Goal: Information Seeking & Learning: Compare options

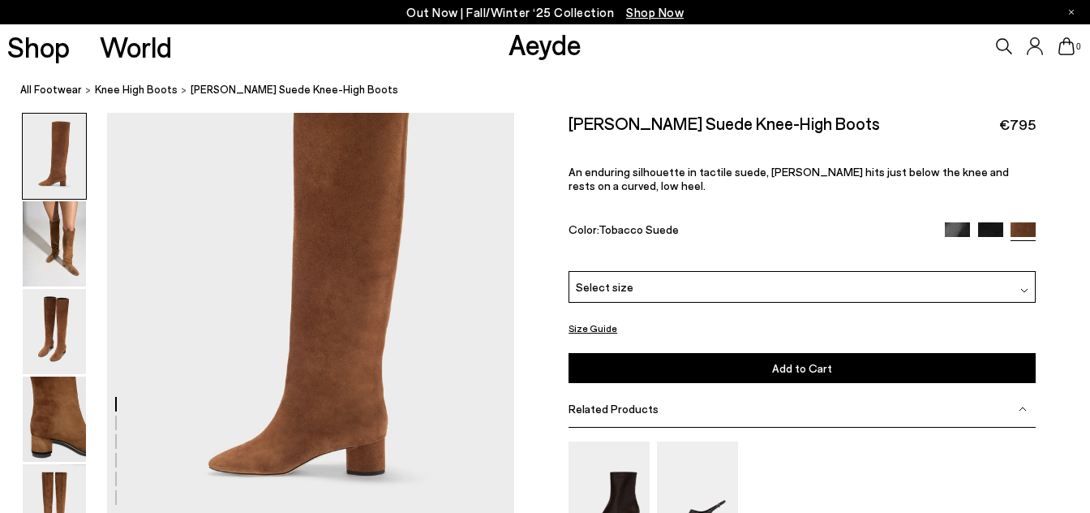
scroll to position [129, 0]
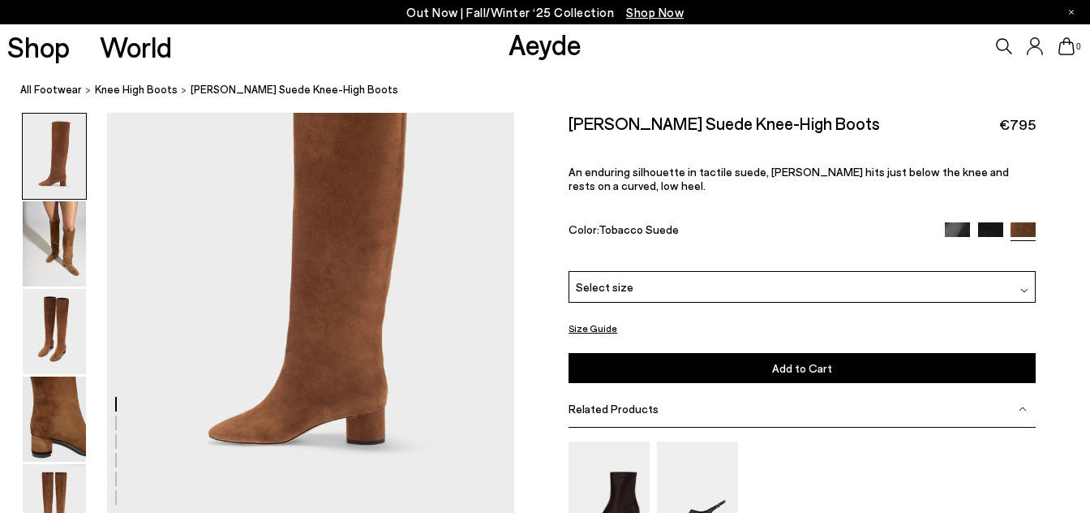
click at [988, 229] on img at bounding box center [990, 234] width 25 height 25
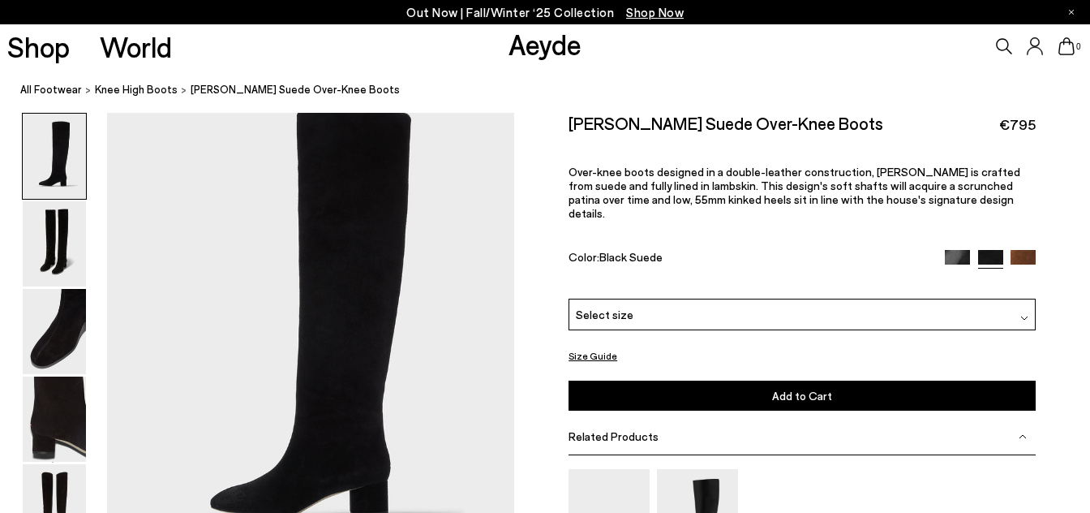
click at [950, 250] on img at bounding box center [957, 262] width 25 height 25
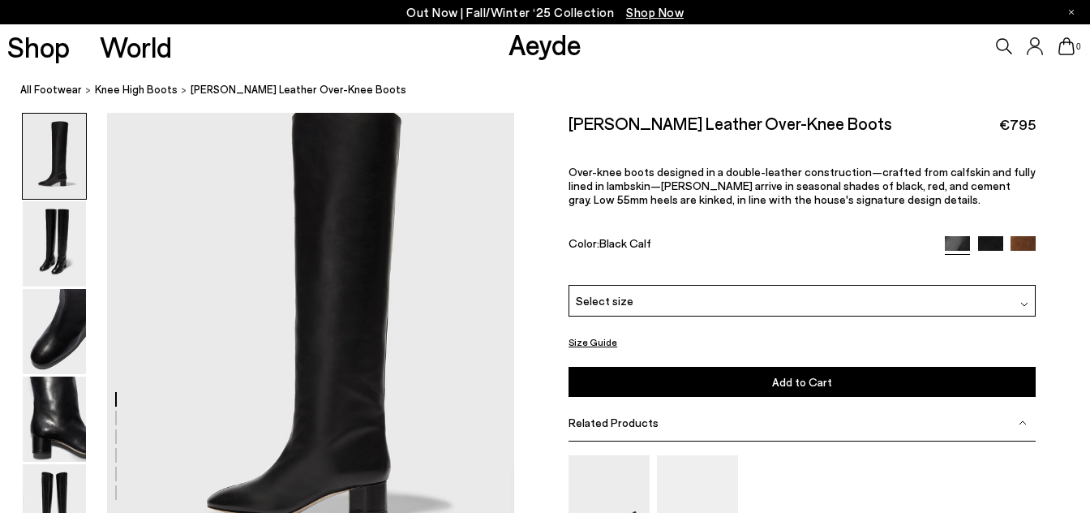
click at [1025, 245] on img at bounding box center [1023, 248] width 25 height 25
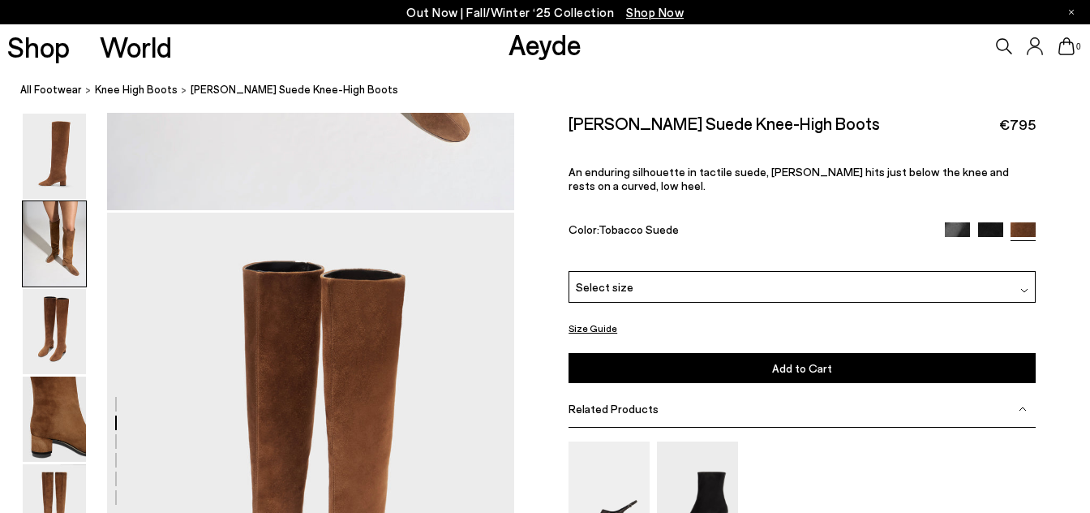
scroll to position [970, 0]
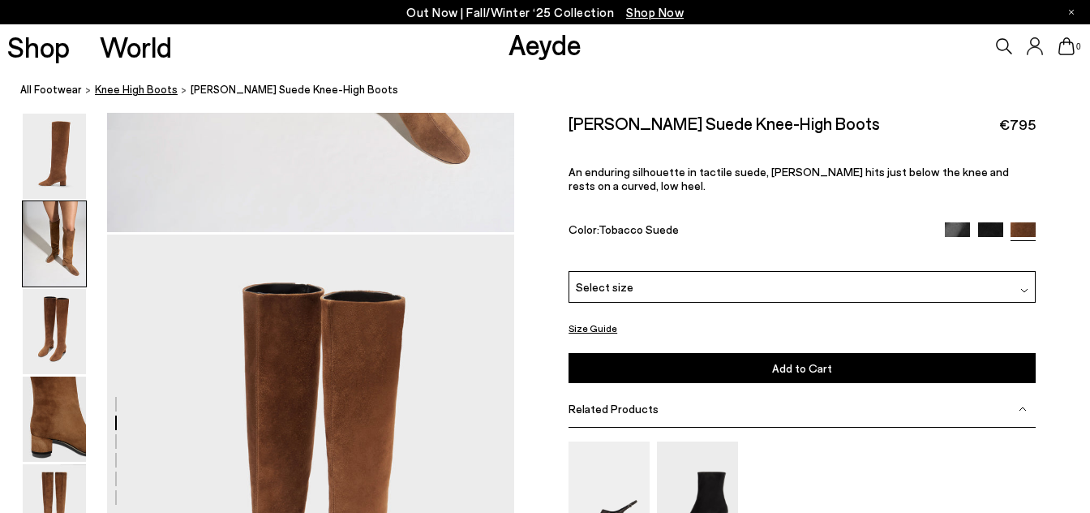
click at [139, 88] on span "knee high boots" at bounding box center [136, 89] width 83 height 13
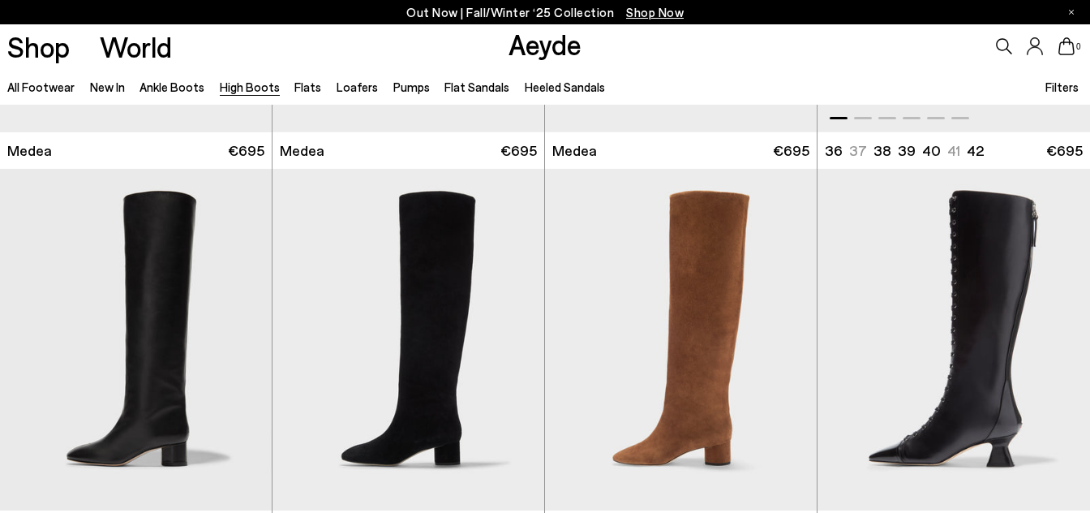
scroll to position [316, 0]
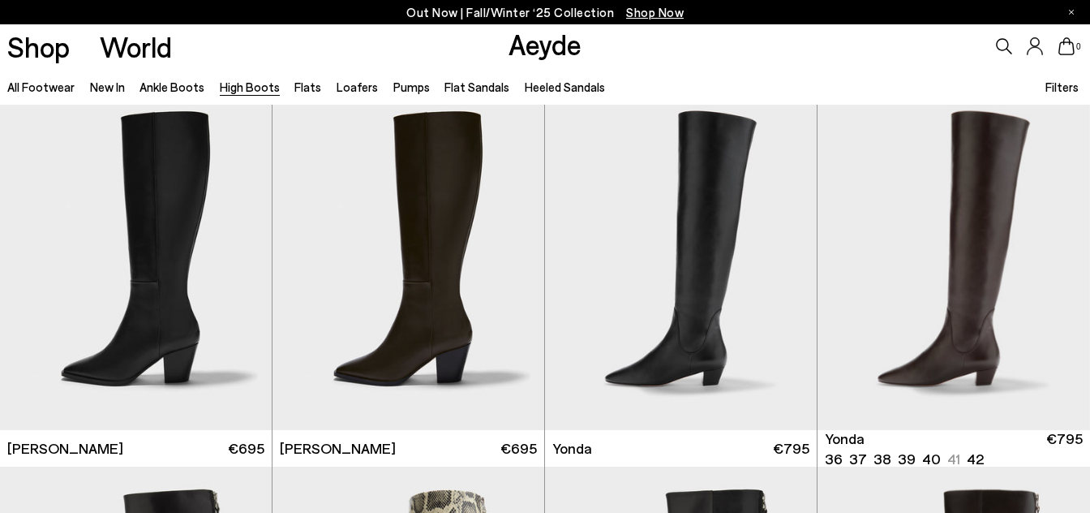
scroll to position [767, 0]
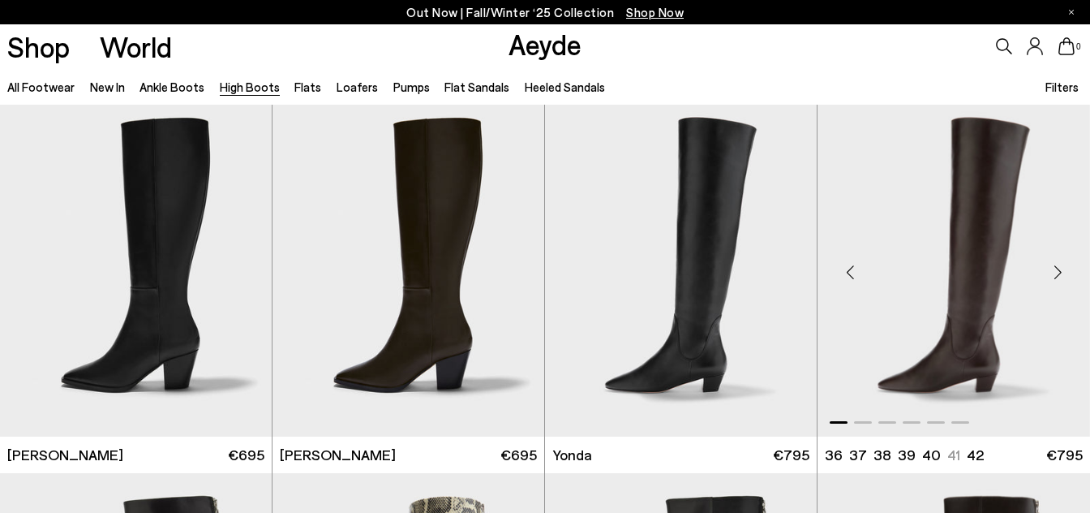
click at [1059, 277] on div "Next slide" at bounding box center [1058, 272] width 49 height 49
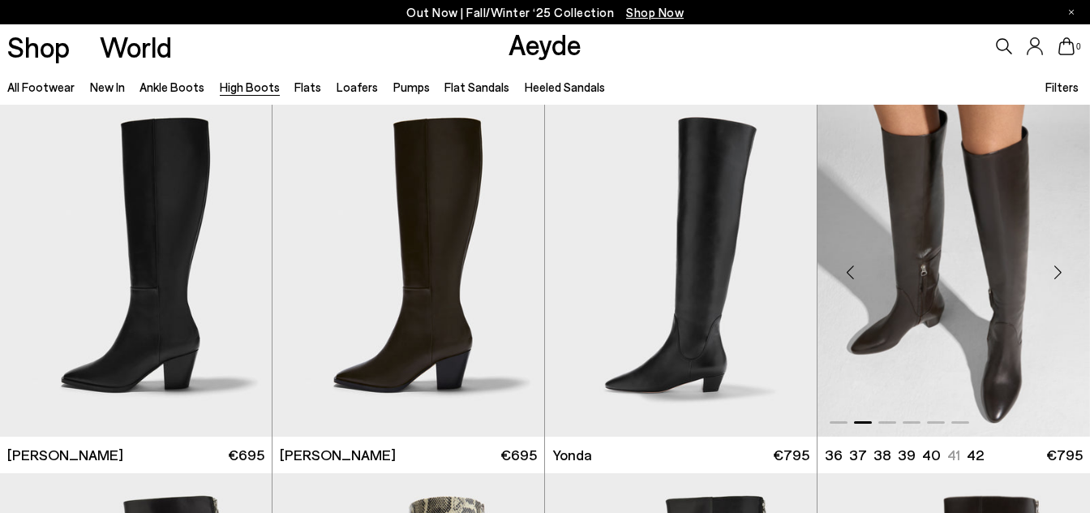
click at [1059, 274] on div "Next slide" at bounding box center [1058, 272] width 49 height 49
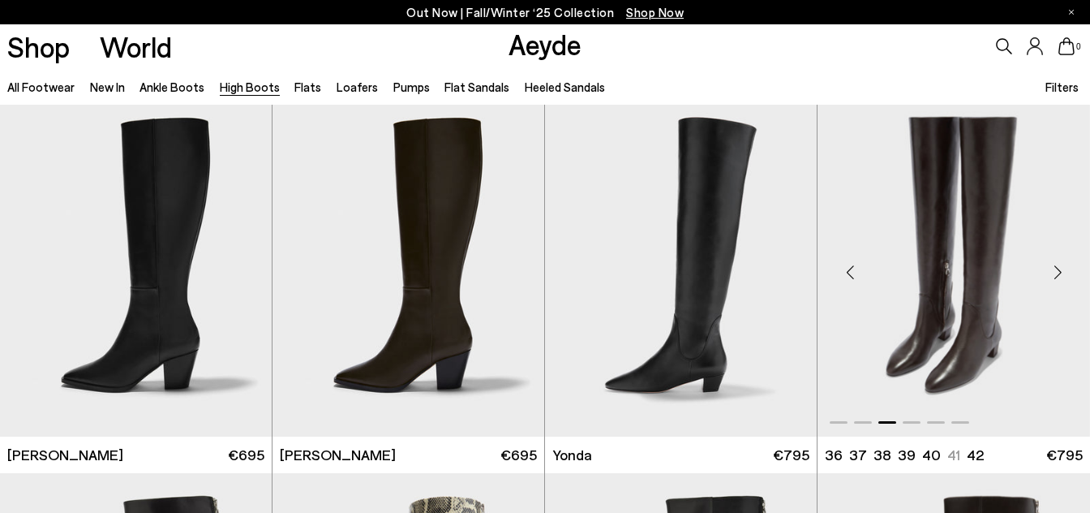
click at [1059, 274] on div "Next slide" at bounding box center [1058, 272] width 49 height 49
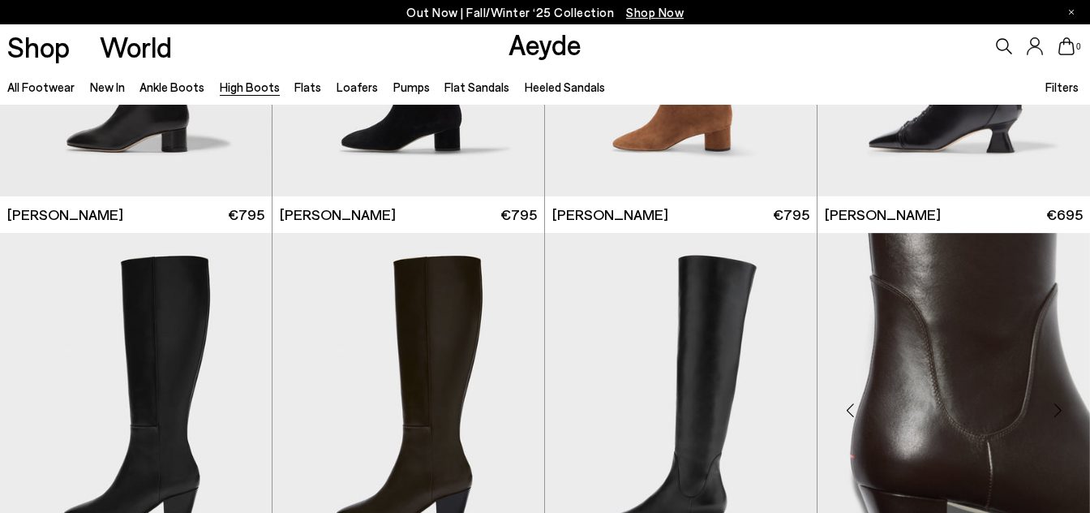
scroll to position [0, 0]
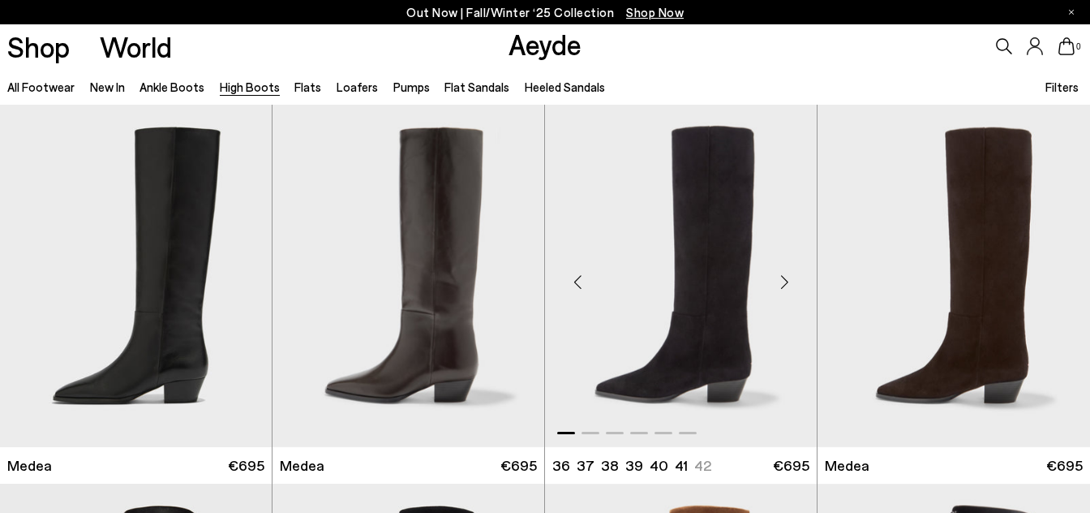
click at [788, 282] on div "Next slide" at bounding box center [784, 282] width 49 height 49
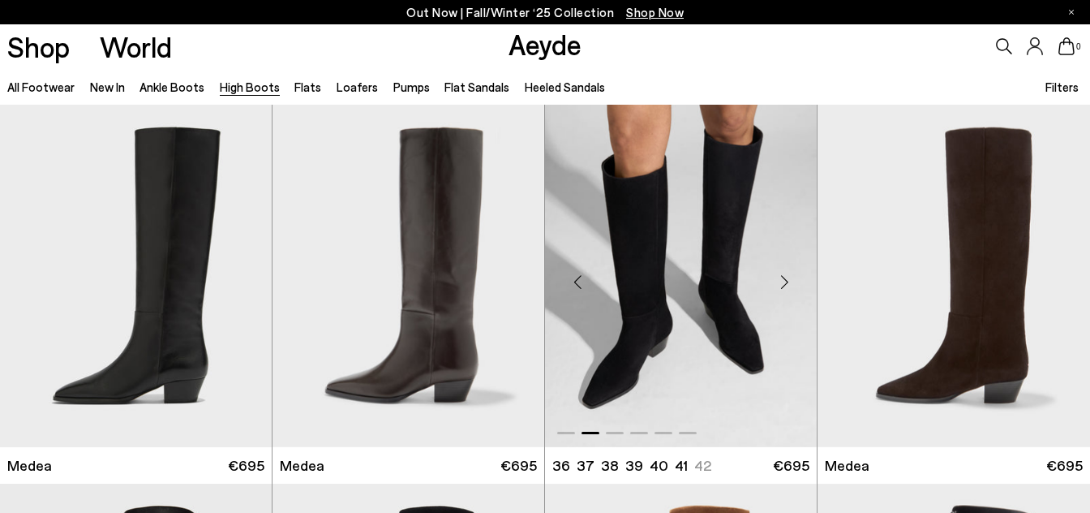
click at [788, 282] on div "Next slide" at bounding box center [784, 282] width 49 height 49
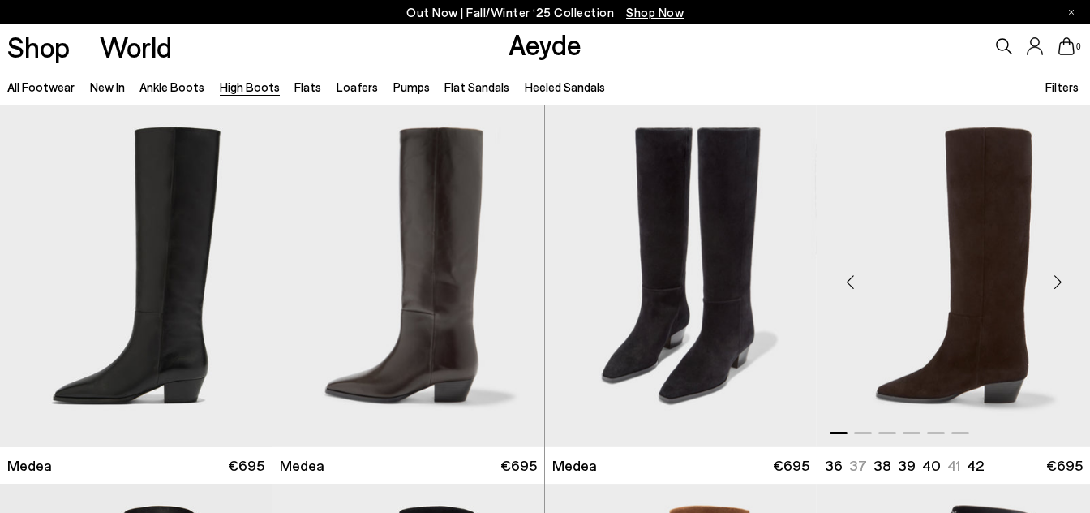
click at [1062, 286] on div "Next slide" at bounding box center [1058, 282] width 49 height 49
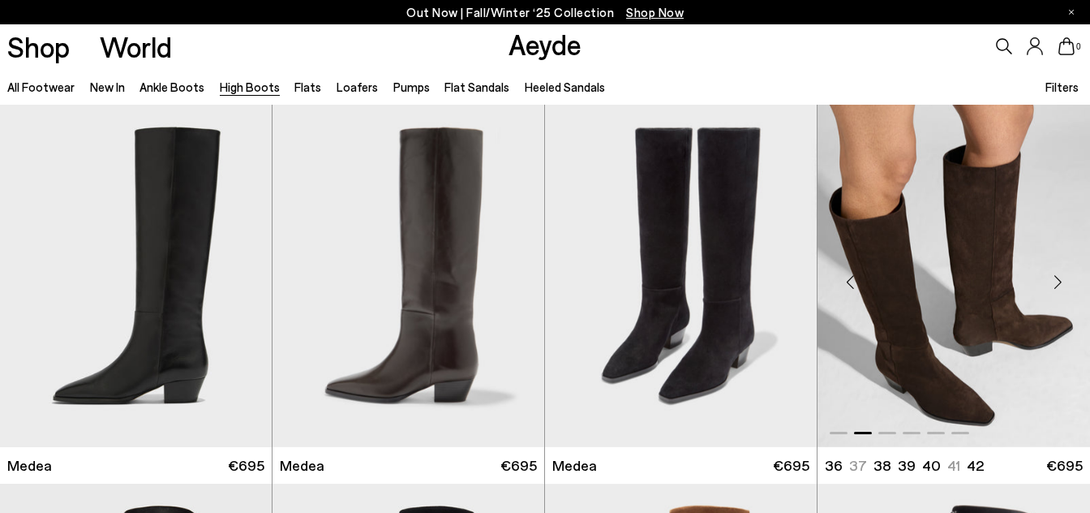
click at [1062, 286] on div "Next slide" at bounding box center [1058, 282] width 49 height 49
